Goal: Information Seeking & Learning: Learn about a topic

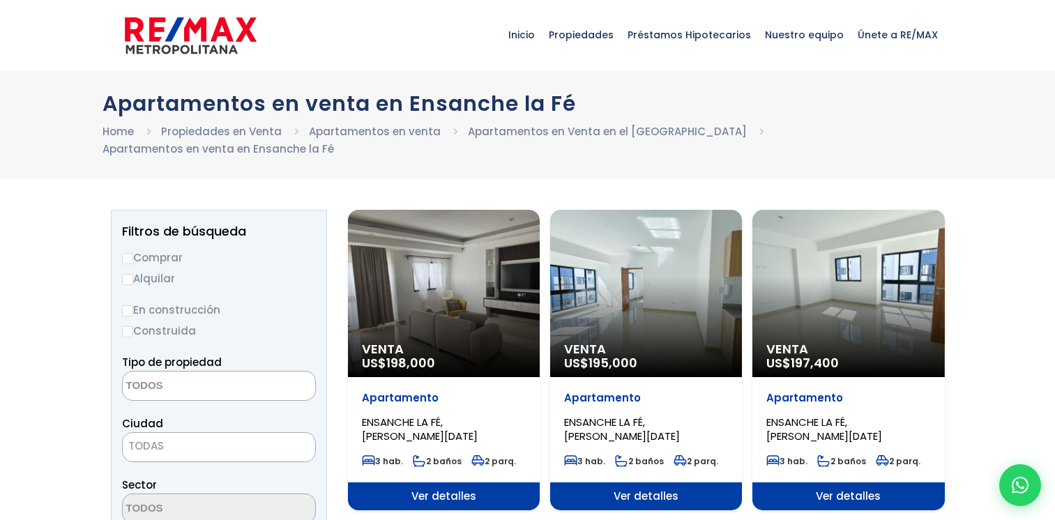
select select
click at [125, 253] on input "Comprar" at bounding box center [127, 258] width 11 height 11
radio input "true"
click at [169, 372] on textarea "Search" at bounding box center [190, 387] width 135 height 30
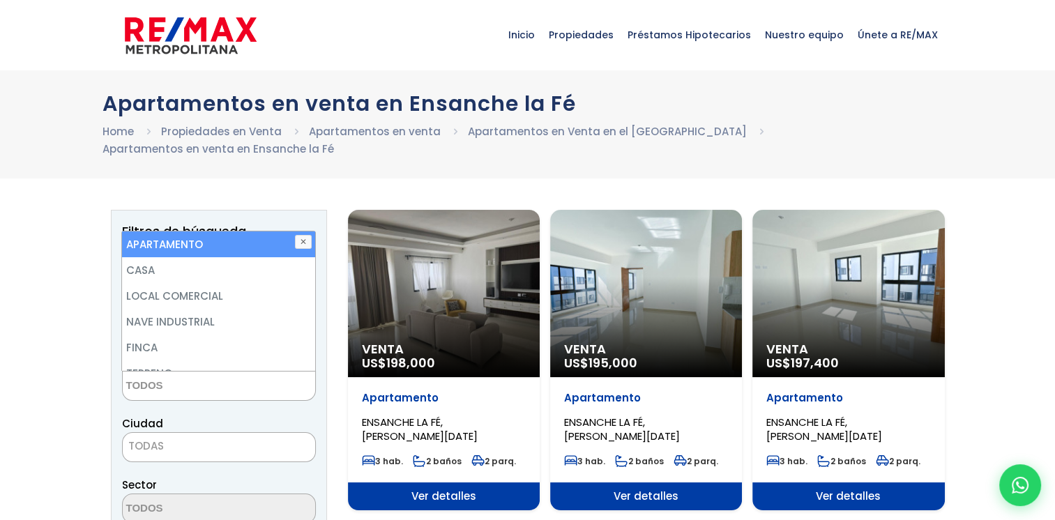
click at [227, 231] on li "APARTAMENTO" at bounding box center [218, 244] width 192 height 26
select select "apartment"
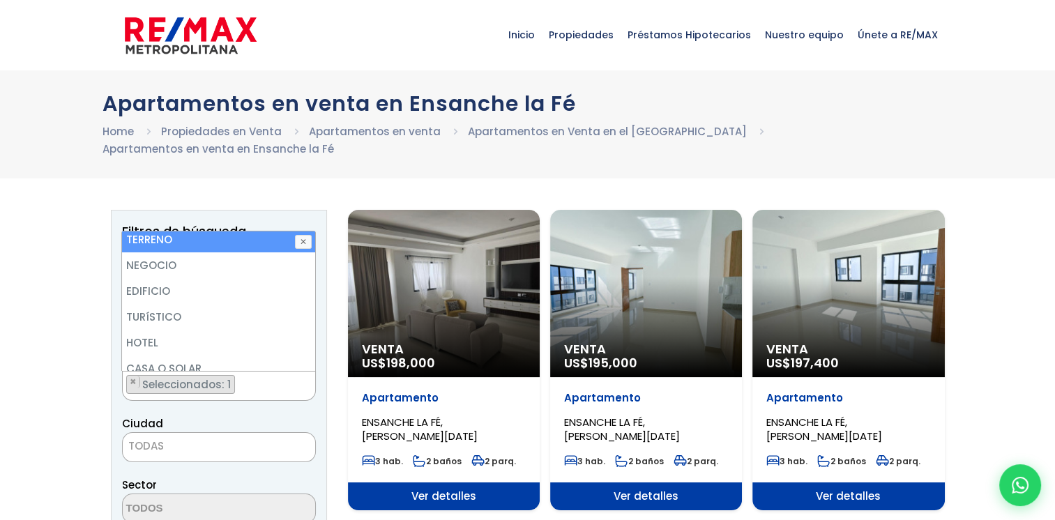
scroll to position [139, 0]
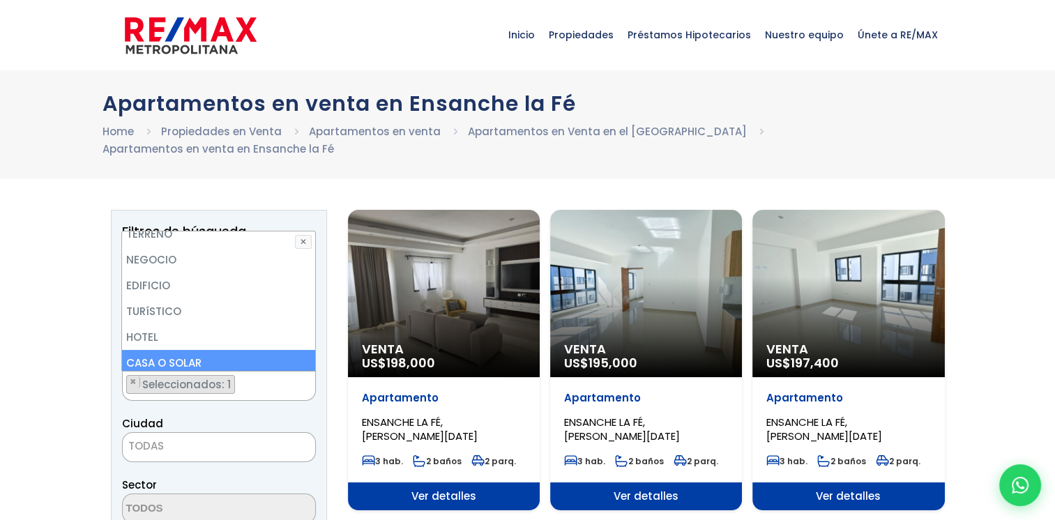
click at [161, 438] on span "TODAS" at bounding box center [146, 445] width 36 height 15
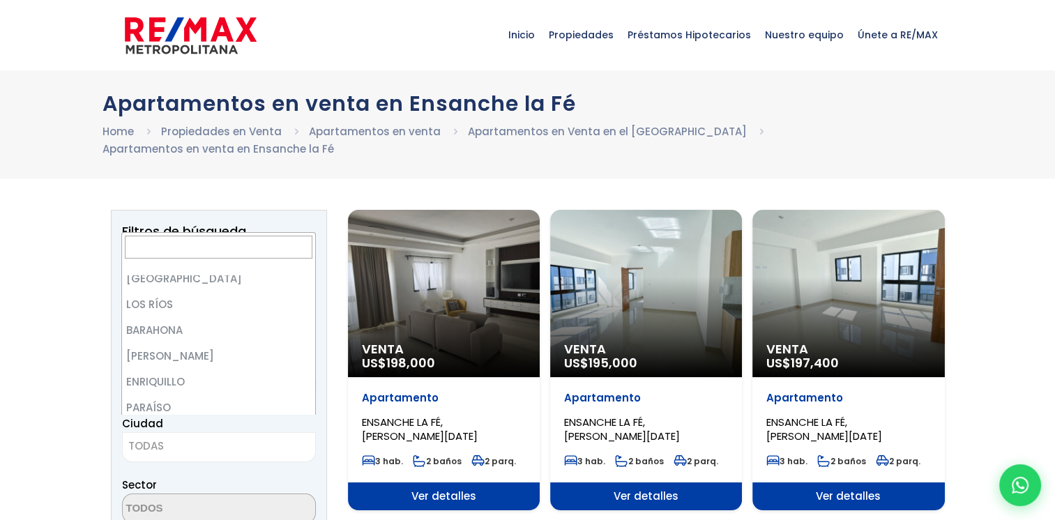
scroll to position [0, 0]
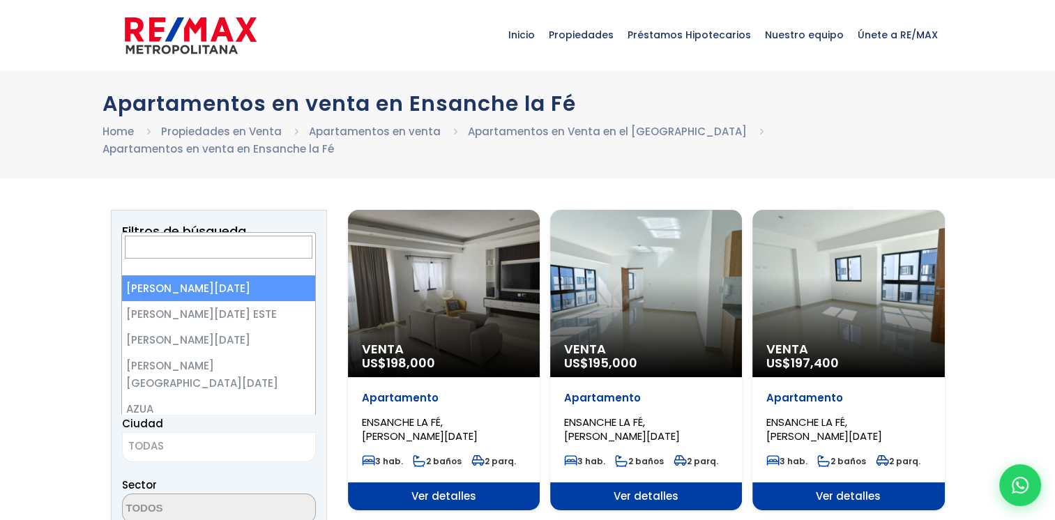
select select "1"
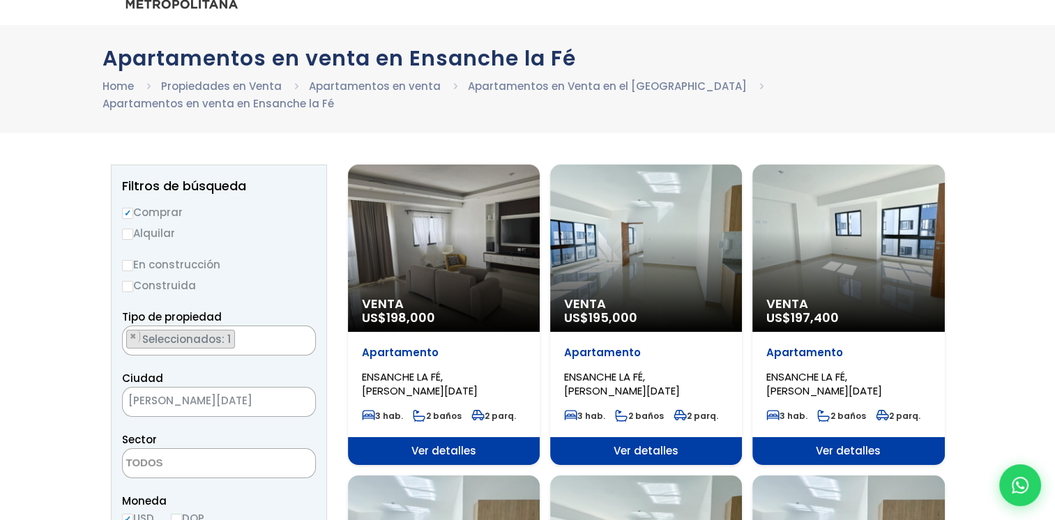
scroll to position [70, 0]
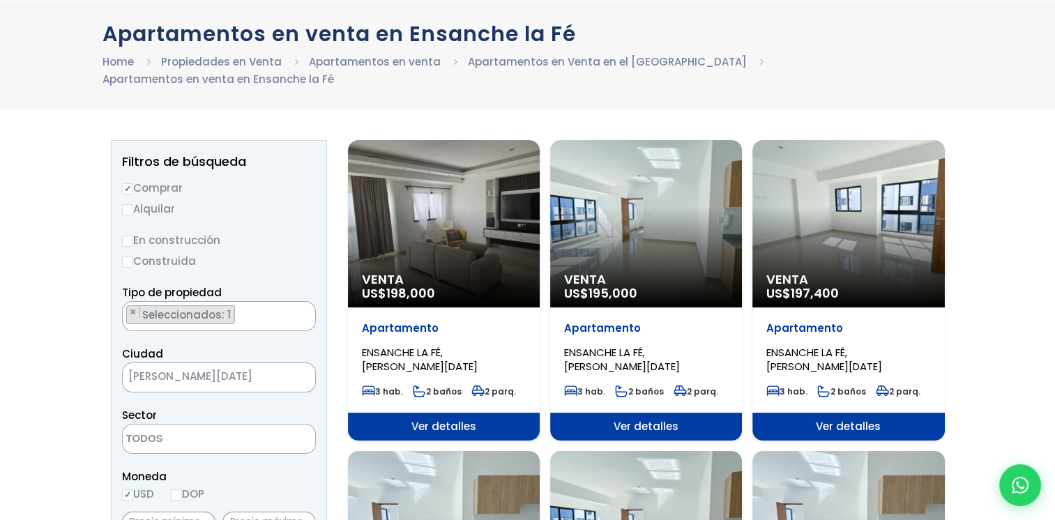
click at [174, 367] on span "[PERSON_NAME][DATE]" at bounding box center [202, 377] width 158 height 20
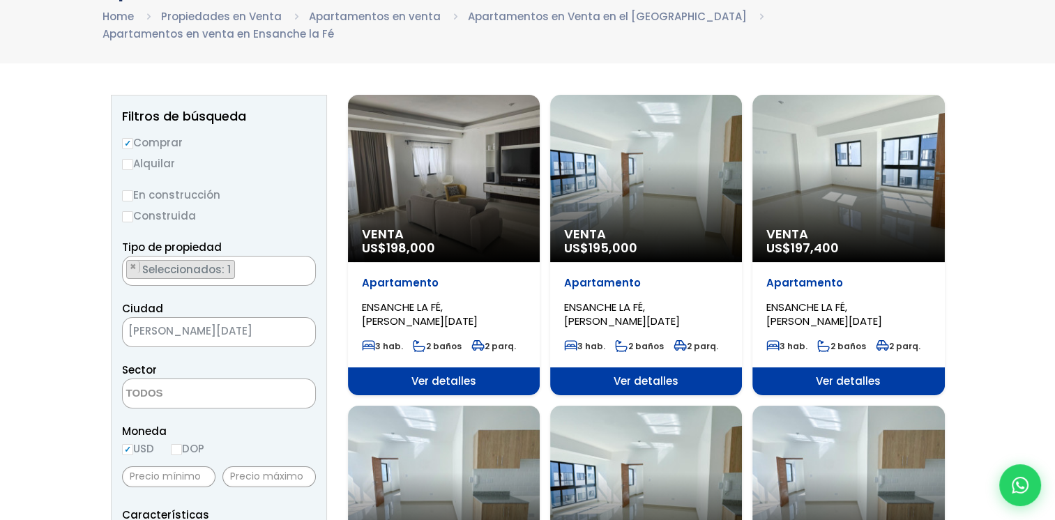
scroll to position [139, 0]
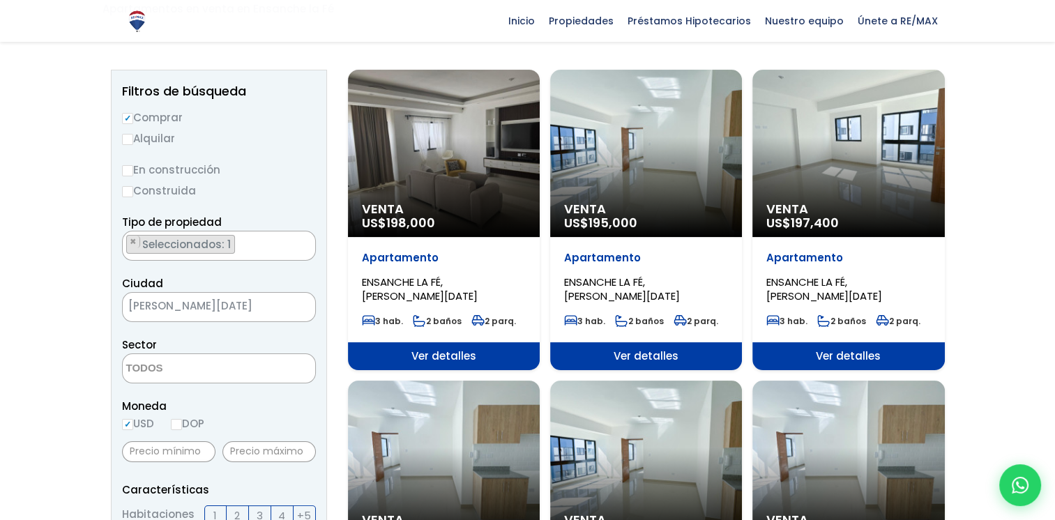
click at [174, 354] on textarea "Search" at bounding box center [190, 369] width 135 height 30
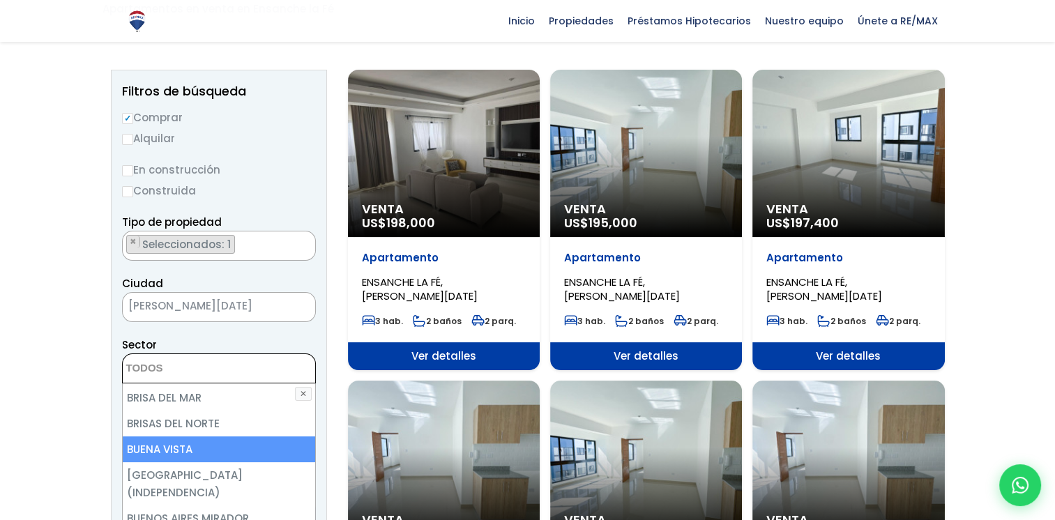
scroll to position [627, 0]
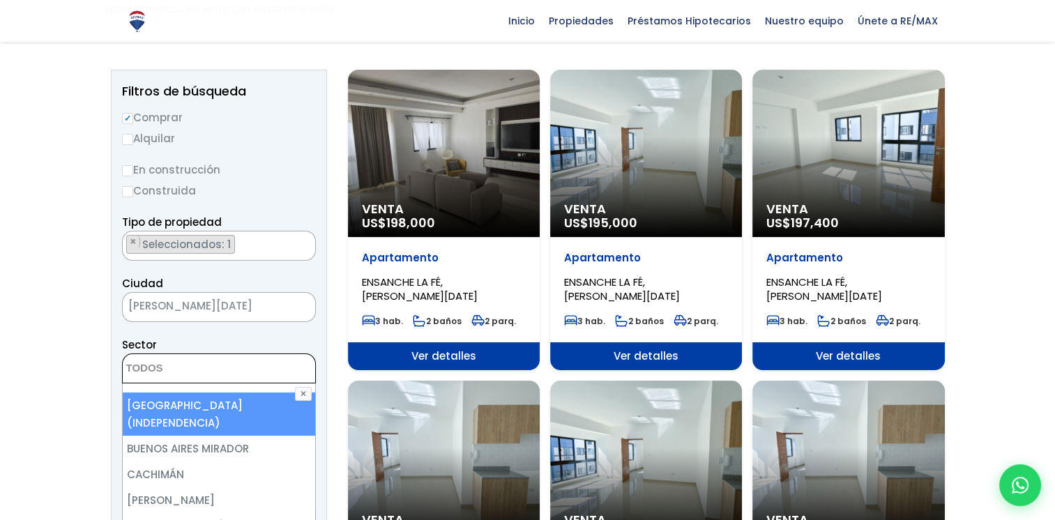
click at [165, 354] on textarea "Search" at bounding box center [190, 369] width 135 height 30
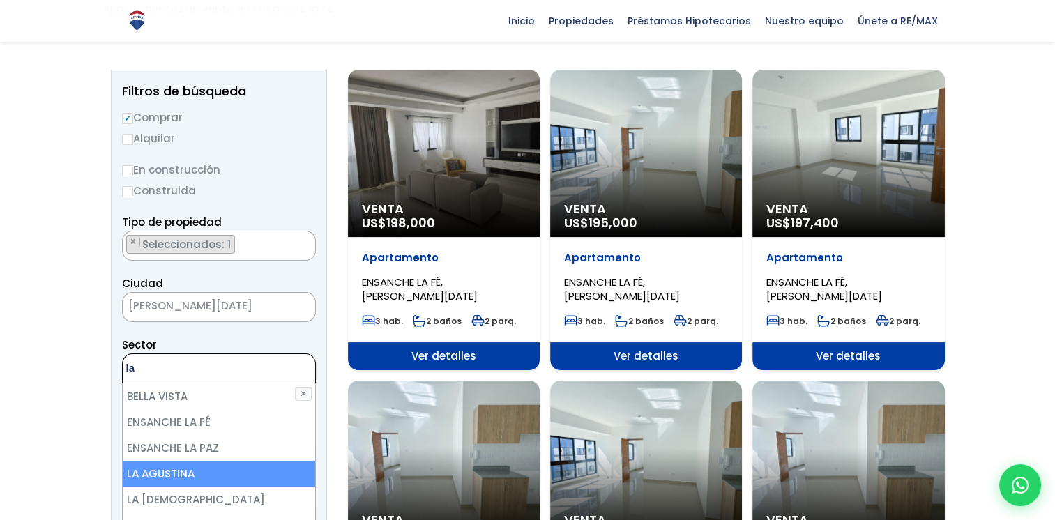
type textarea "la"
click at [148, 461] on li "LA AGUSTINA" at bounding box center [219, 474] width 192 height 26
select select "188"
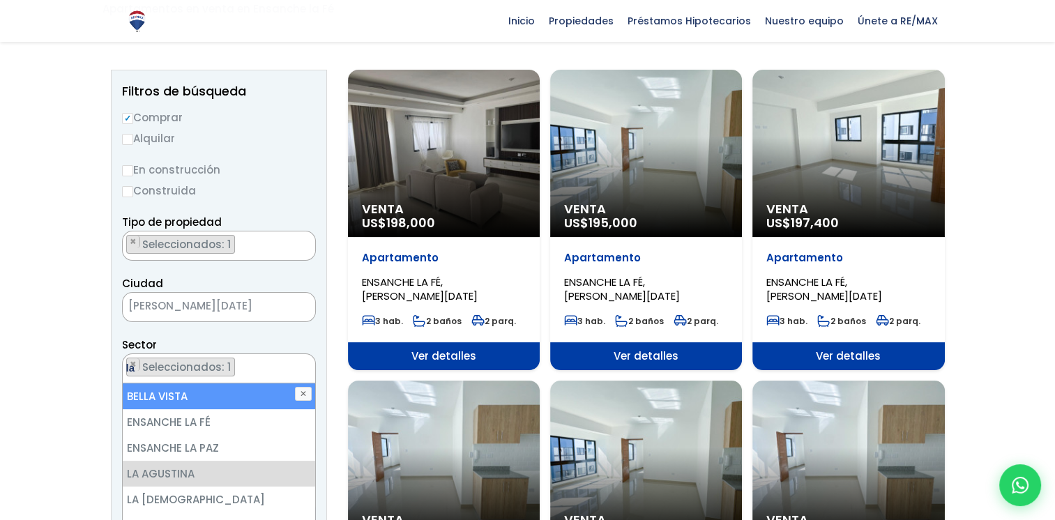
click at [251, 354] on ul "× Seleccionados: 1" at bounding box center [210, 369] width 175 height 30
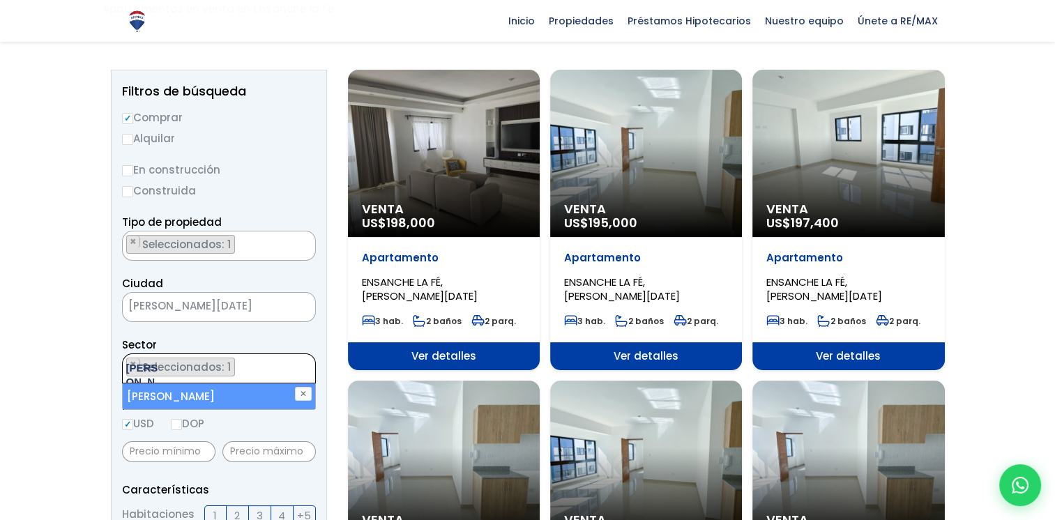
type textarea "[PERSON_NAME]"
click at [251, 383] on li "[PERSON_NAME]" at bounding box center [219, 396] width 192 height 26
select select "192"
click at [264, 354] on ul "× Seleccionados: 2 × Seleccionados: 2" at bounding box center [210, 369] width 175 height 30
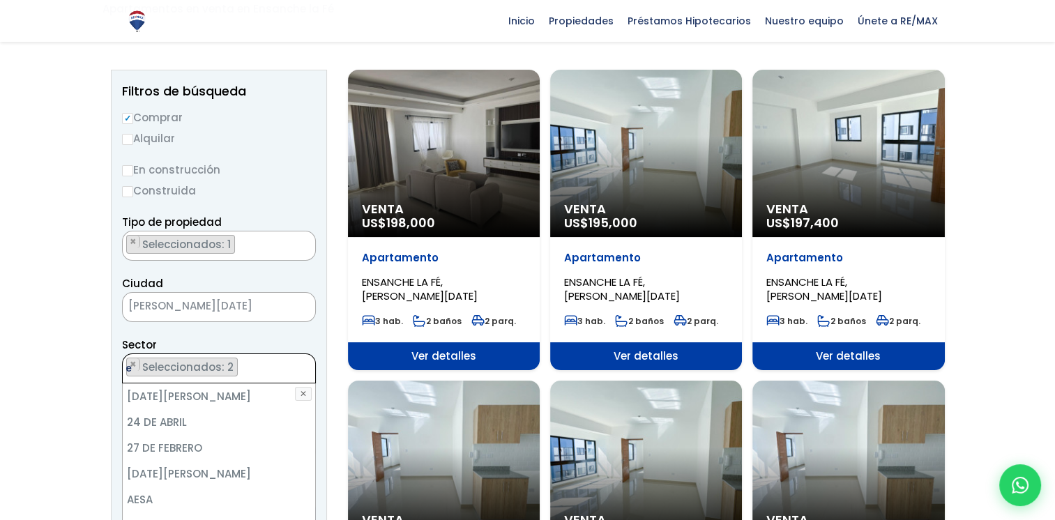
scroll to position [0, 0]
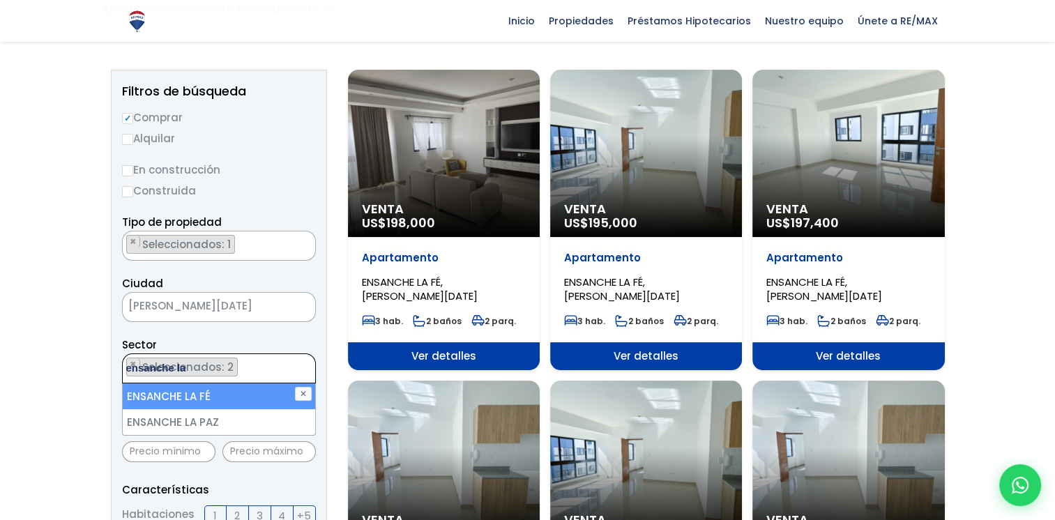
type textarea "ensanche la"
click at [281, 383] on li "ENSANCHE LA FÉ" at bounding box center [219, 396] width 192 height 26
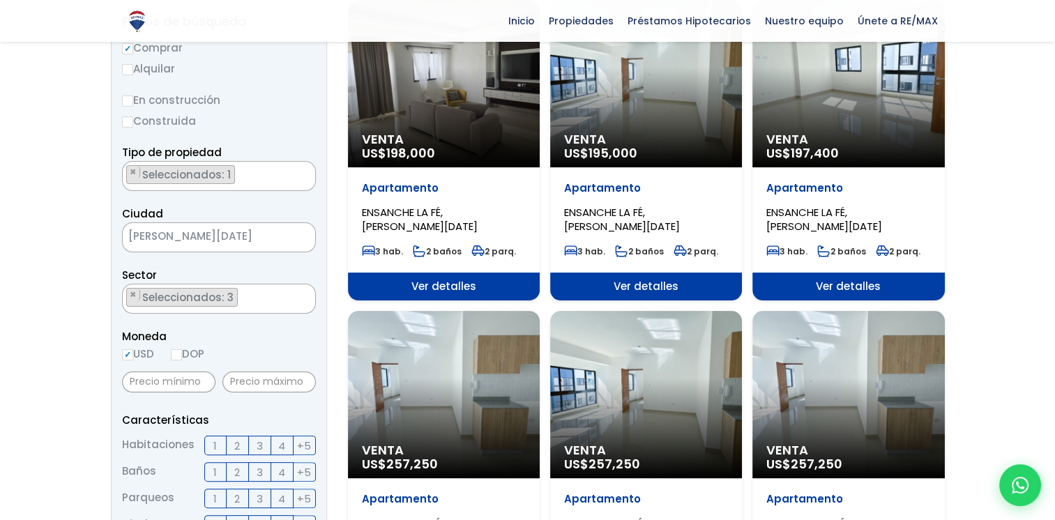
click at [261, 437] on span "3" at bounding box center [260, 445] width 6 height 17
click at [0, 0] on input "3" at bounding box center [0, 0] width 0 height 0
click at [240, 464] on span "2" at bounding box center [237, 472] width 6 height 17
click at [0, 0] on input "2" at bounding box center [0, 0] width 0 height 0
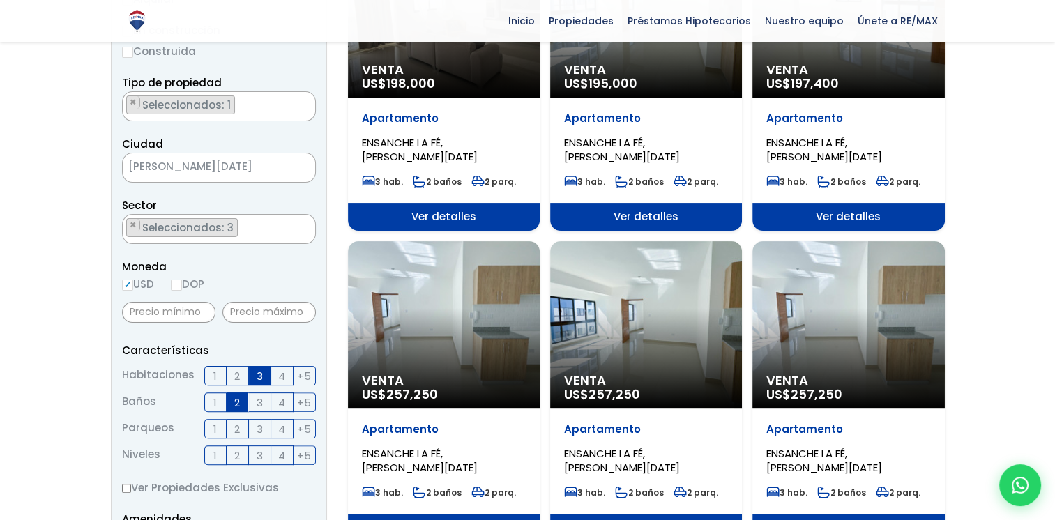
click at [236, 420] on span "2" at bounding box center [237, 428] width 6 height 17
click at [0, 0] on input "2" at bounding box center [0, 0] width 0 height 0
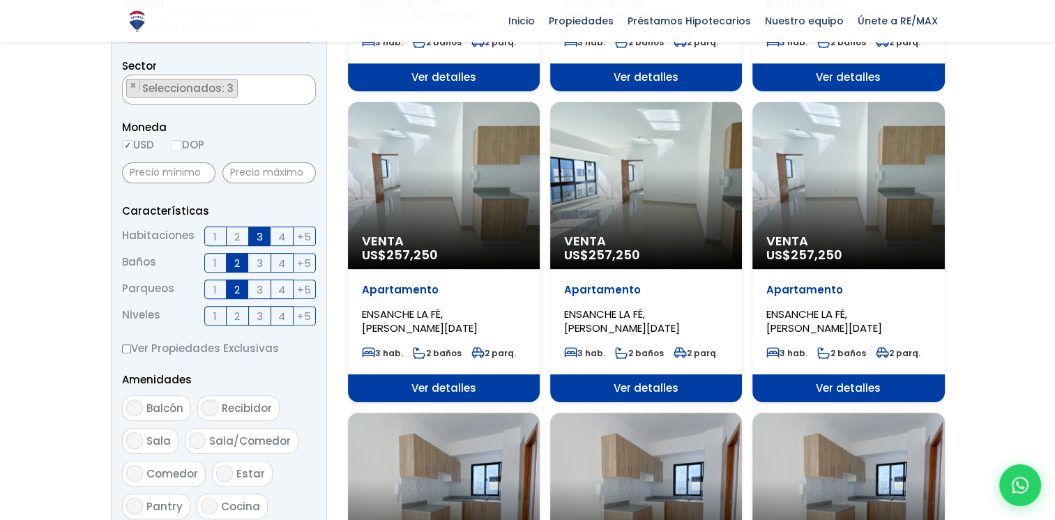
scroll to position [488, 0]
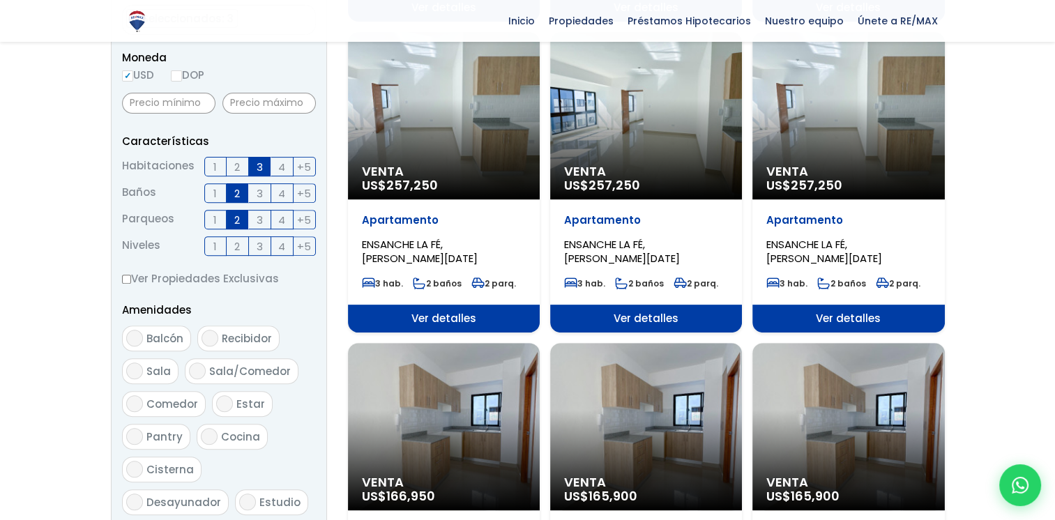
click at [137, 330] on input "Balcón" at bounding box center [134, 338] width 17 height 17
checkbox input "true"
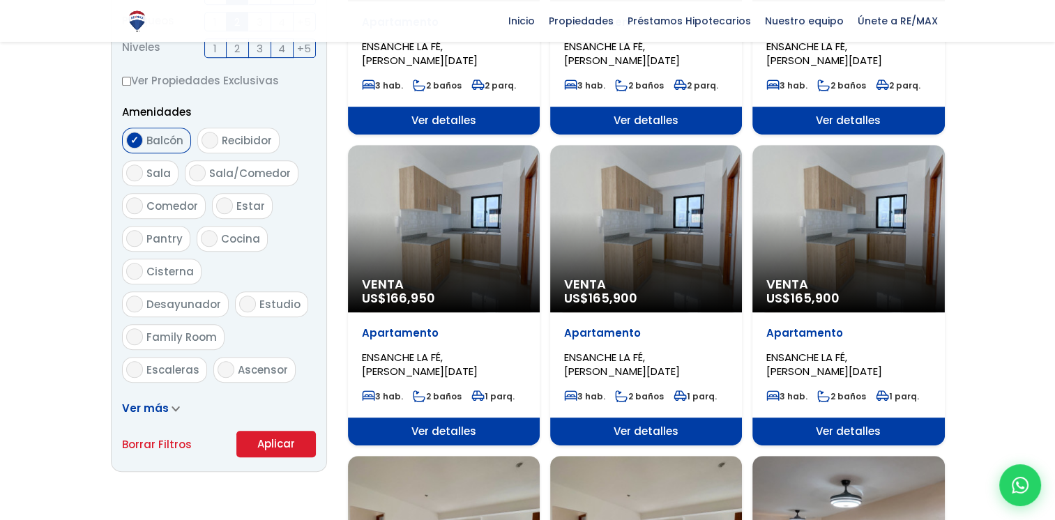
scroll to position [697, 0]
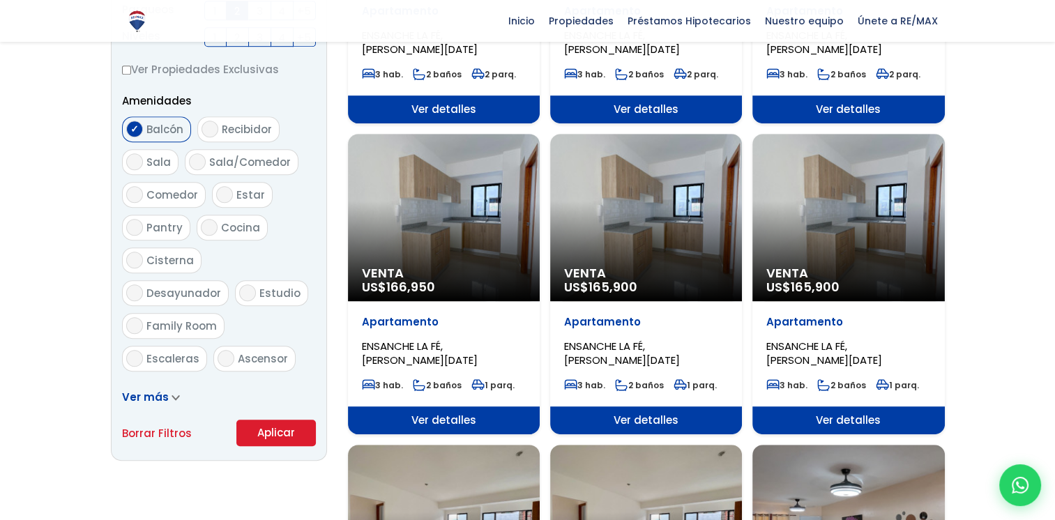
click at [274, 420] on button "Aplicar" at bounding box center [275, 433] width 79 height 26
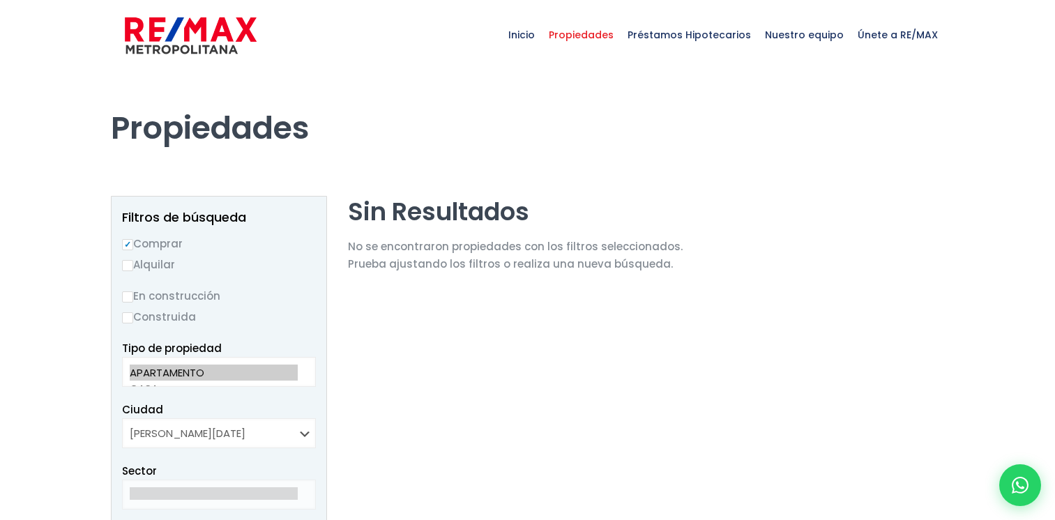
click at [274, 411] on div "Ciudad SANTO DOMINGO DE GUZMÁN SANTO DOMINGO ESTE SANTO DOMINGO OESTE SANTO DOM…" at bounding box center [219, 424] width 194 height 47
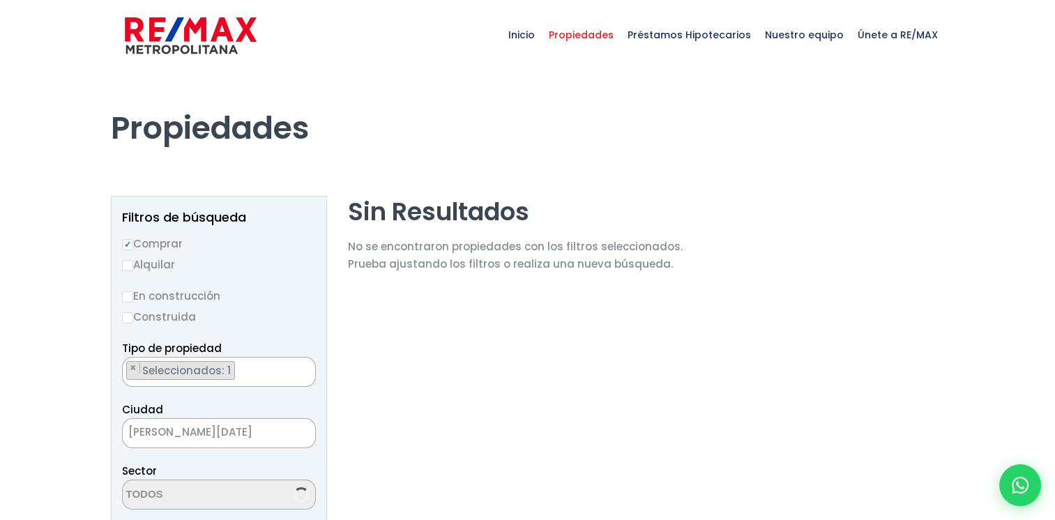
select select "192"
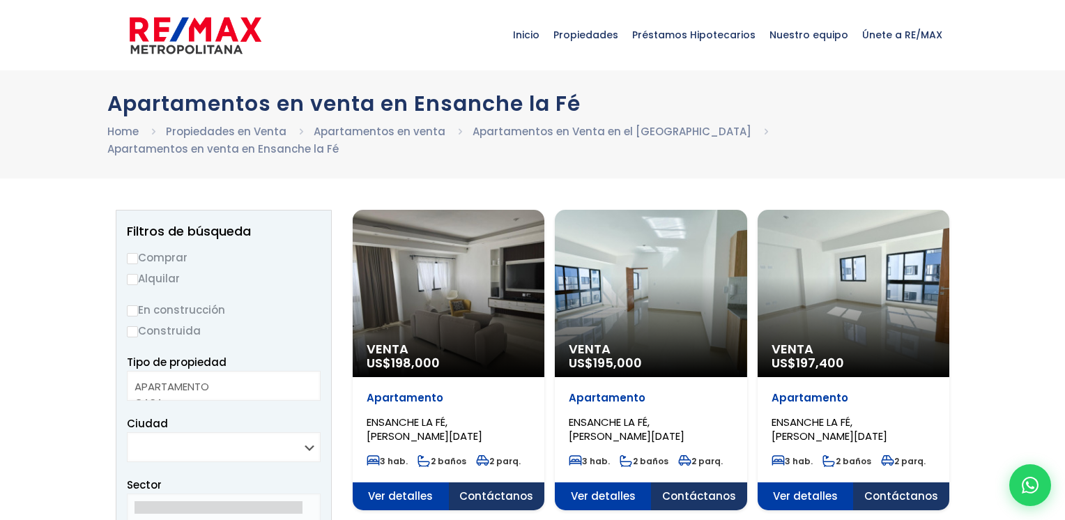
select select
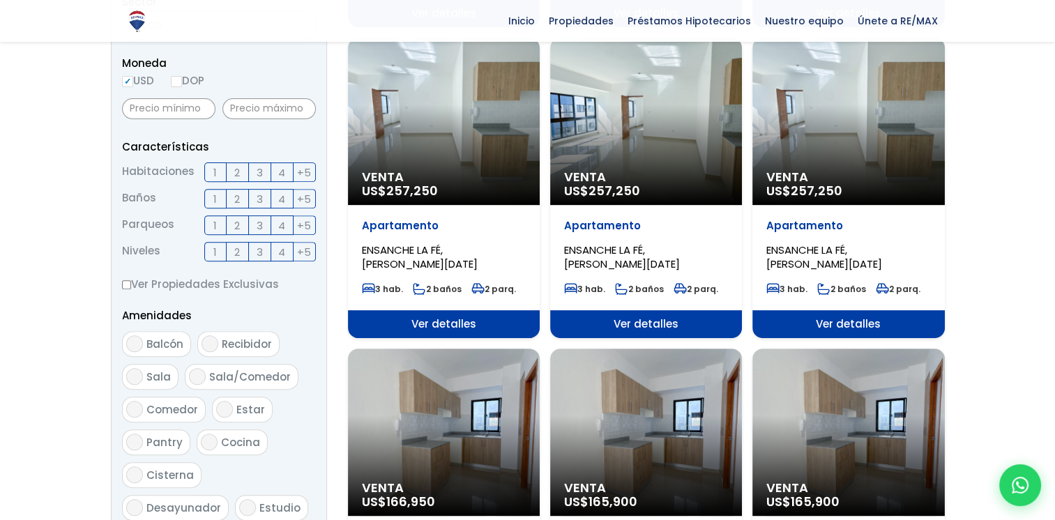
scroll to position [349, 0]
